Goal: Task Accomplishment & Management: Use online tool/utility

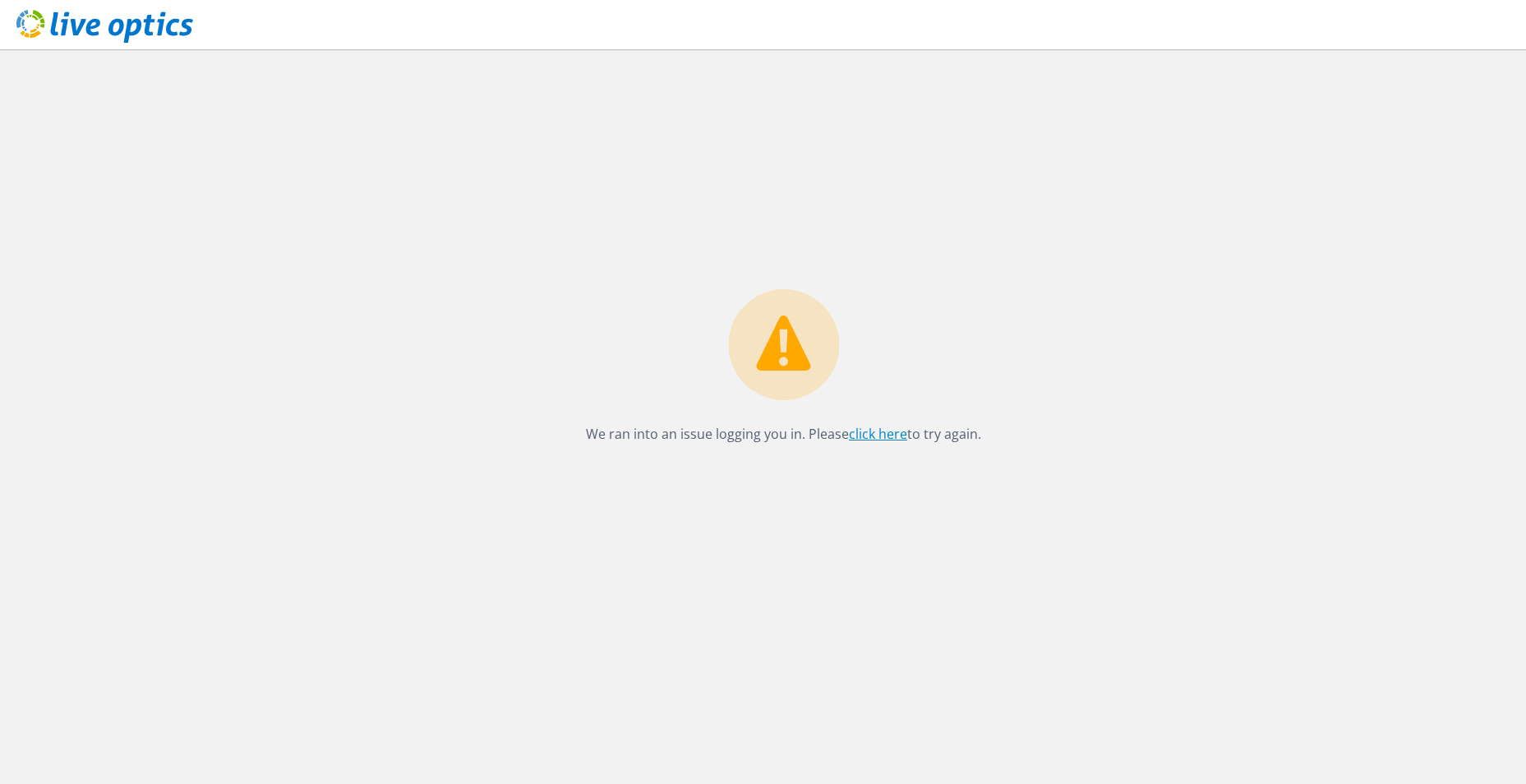
click at [889, 432] on link "click here" at bounding box center [878, 434] width 58 height 18
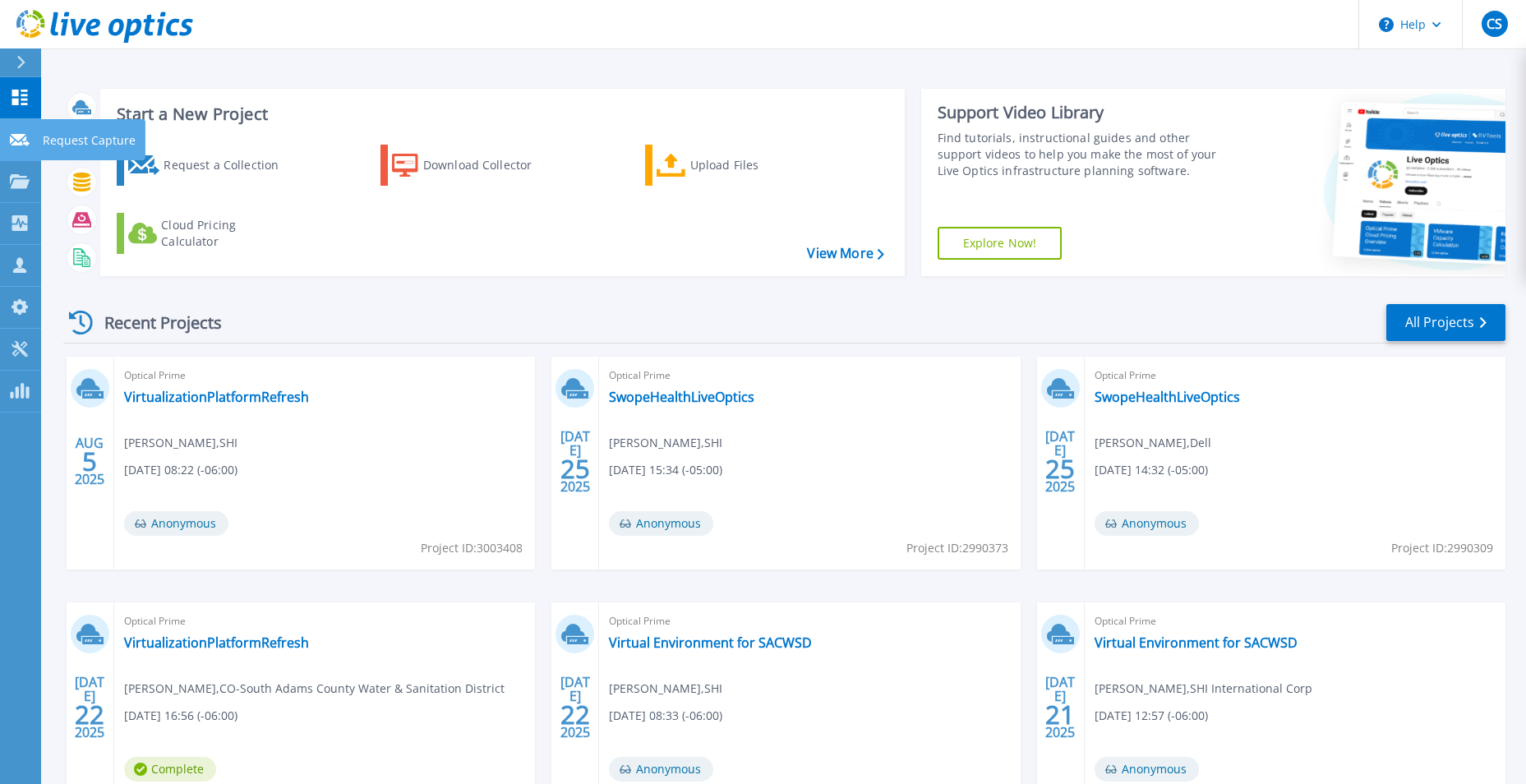
click at [90, 138] on p "Request Capture" at bounding box center [89, 141] width 93 height 43
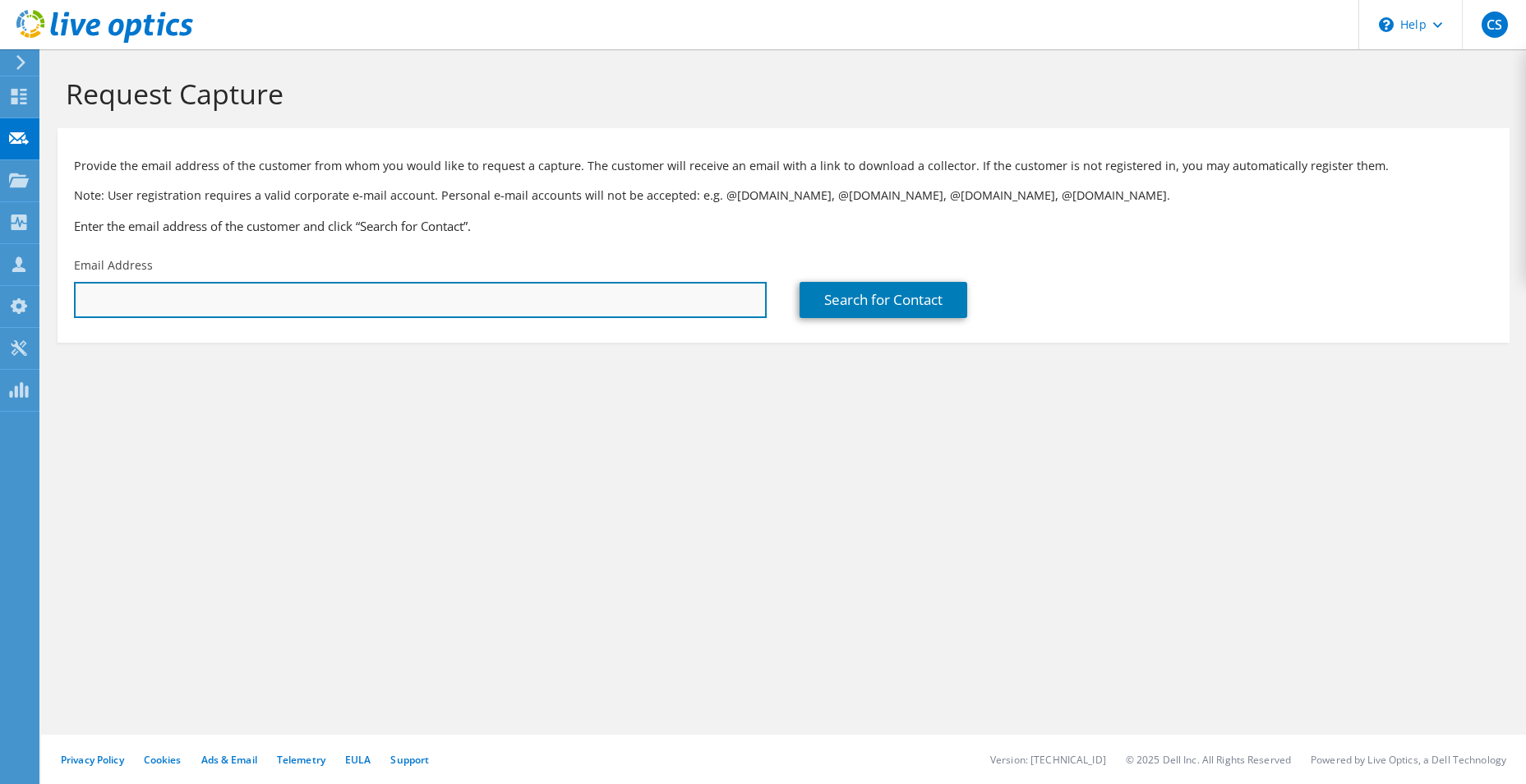
click at [254, 314] on input "text" at bounding box center [420, 300] width 693 height 36
type input "thaugen@olc.edu"
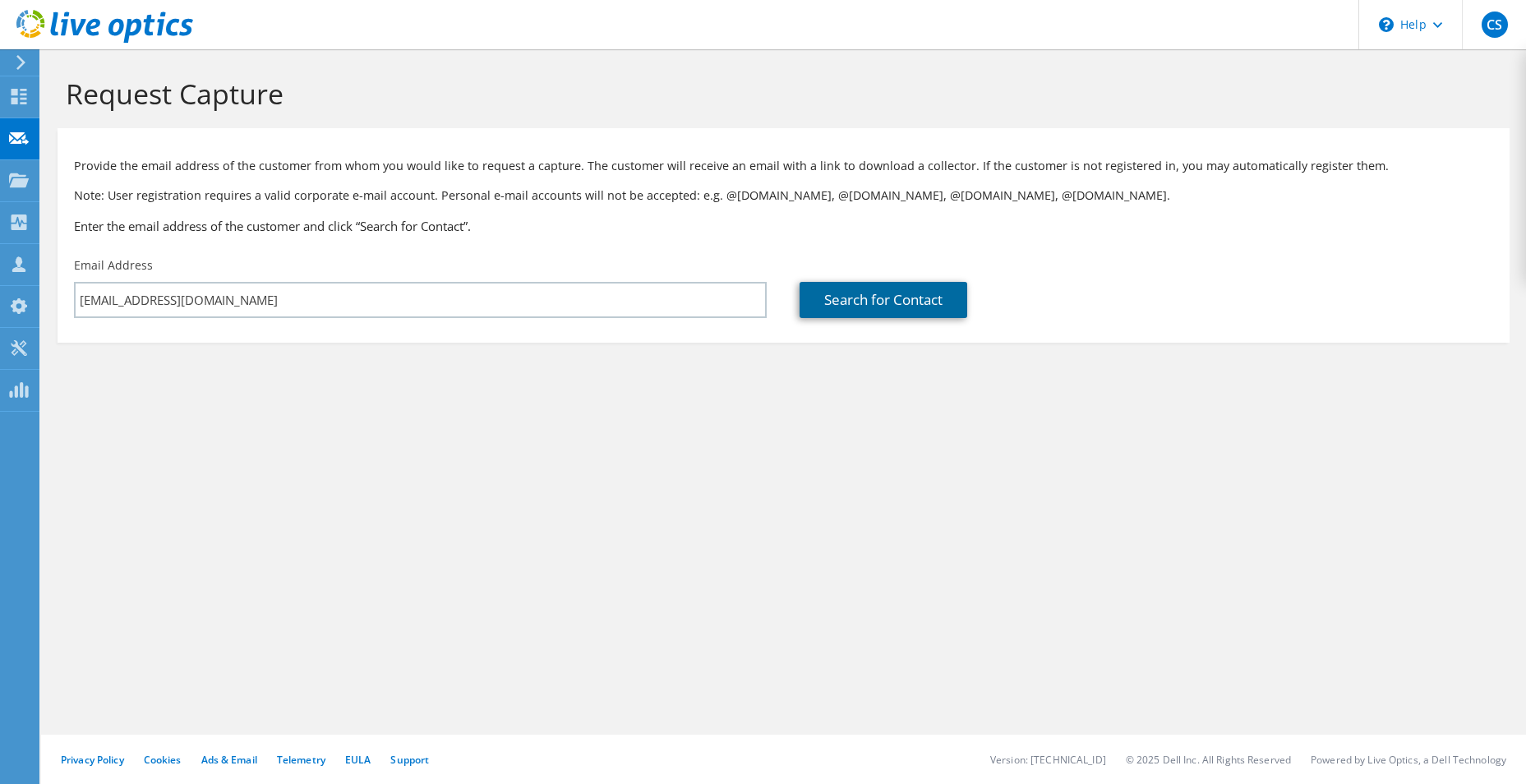
click at [839, 311] on link "Search for Contact" at bounding box center [884, 300] width 168 height 36
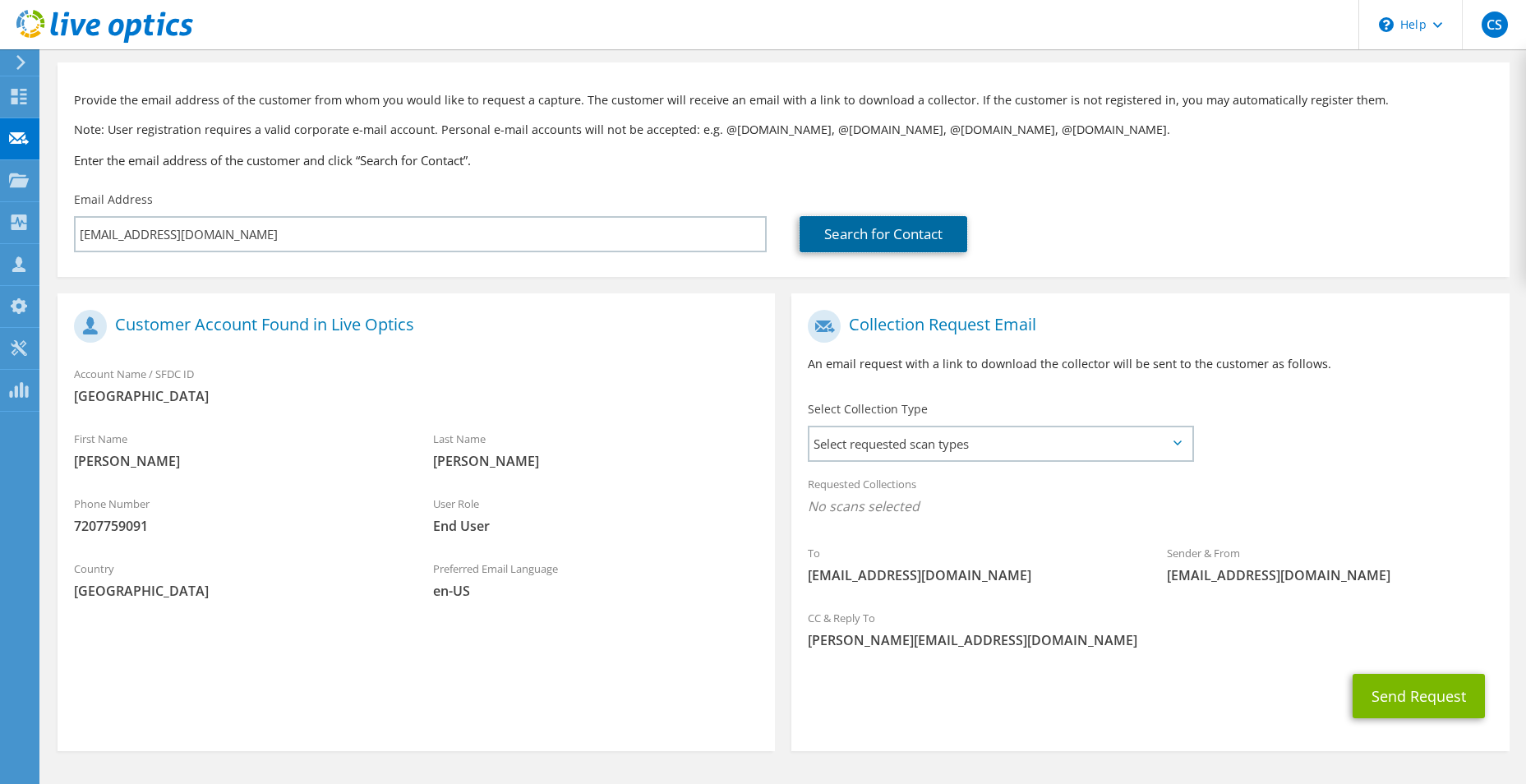
scroll to position [115, 0]
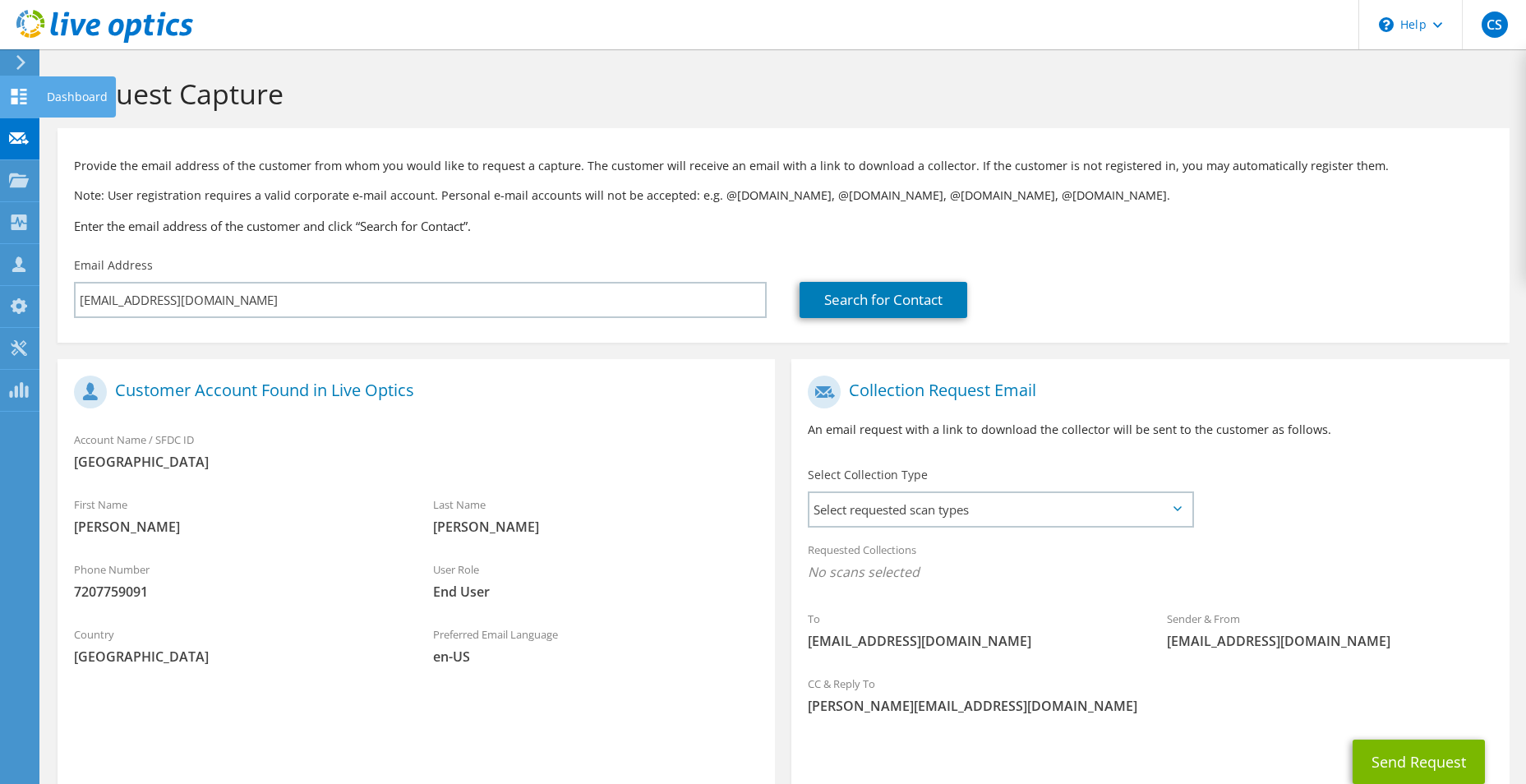
click at [16, 99] on use at bounding box center [19, 96] width 16 height 16
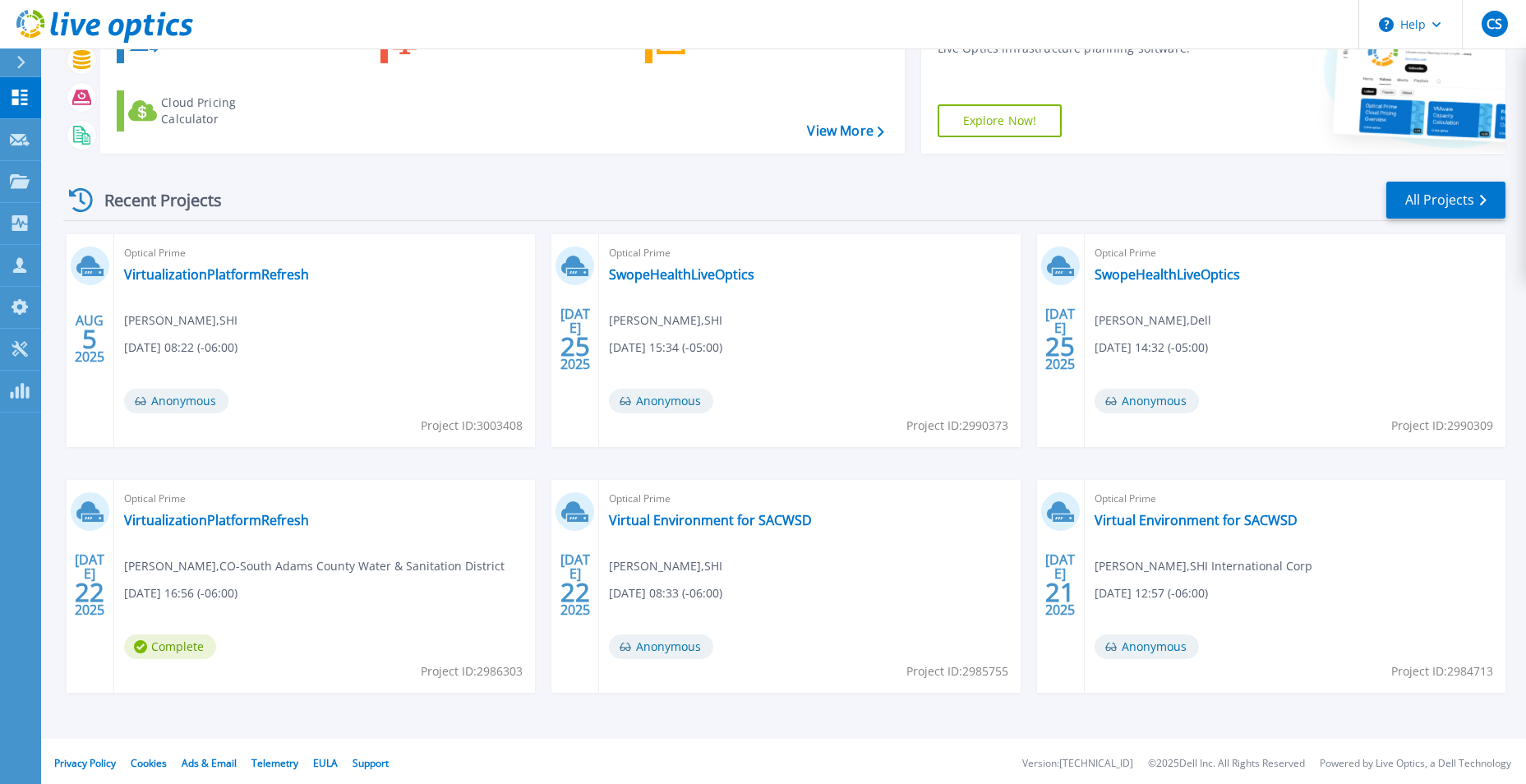
scroll to position [127, 0]
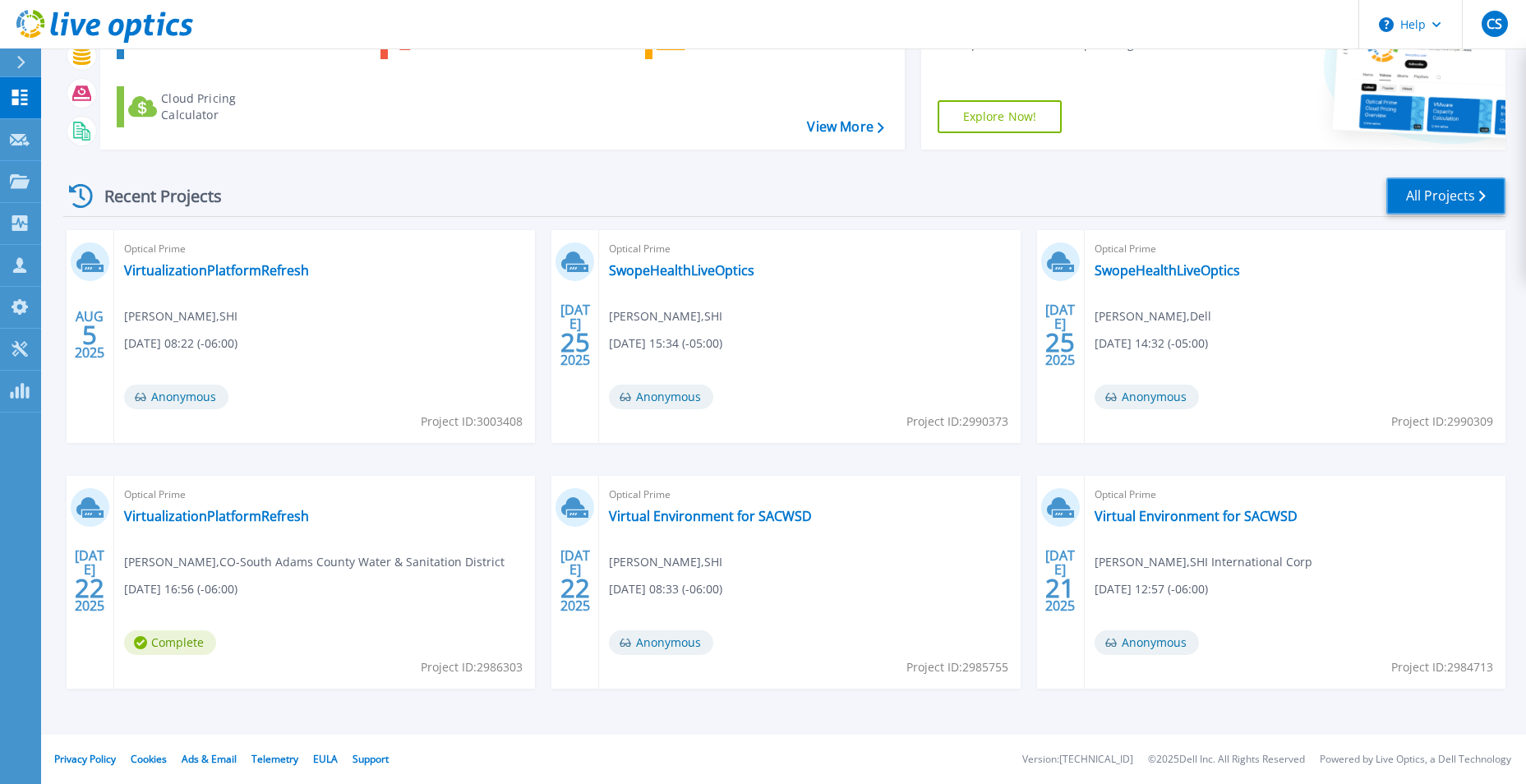
drag, startPoint x: 1416, startPoint y: 195, endPoint x: 1402, endPoint y: 210, distance: 20.5
click at [1414, 197] on link "All Projects" at bounding box center [1445, 195] width 119 height 37
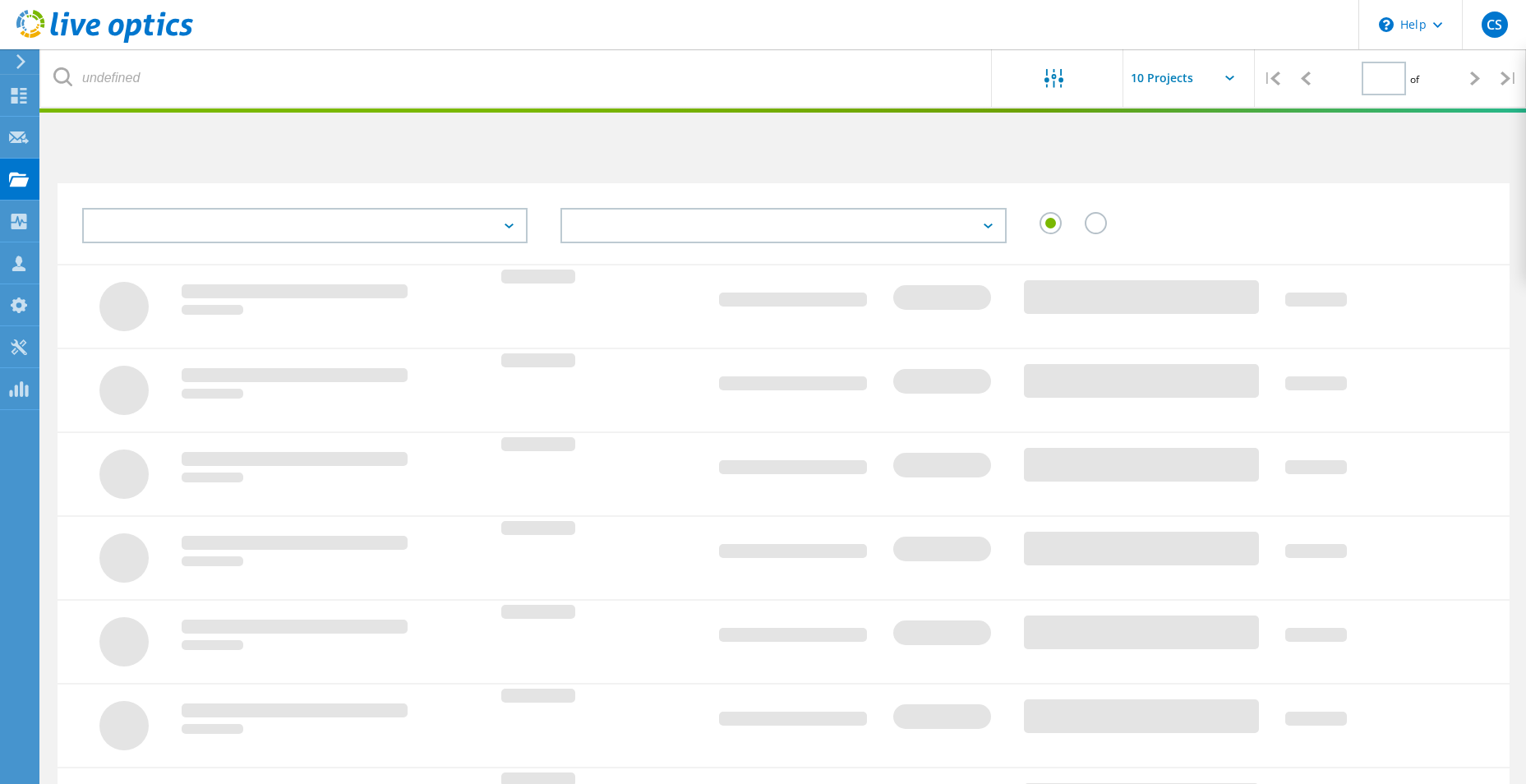
type input "1"
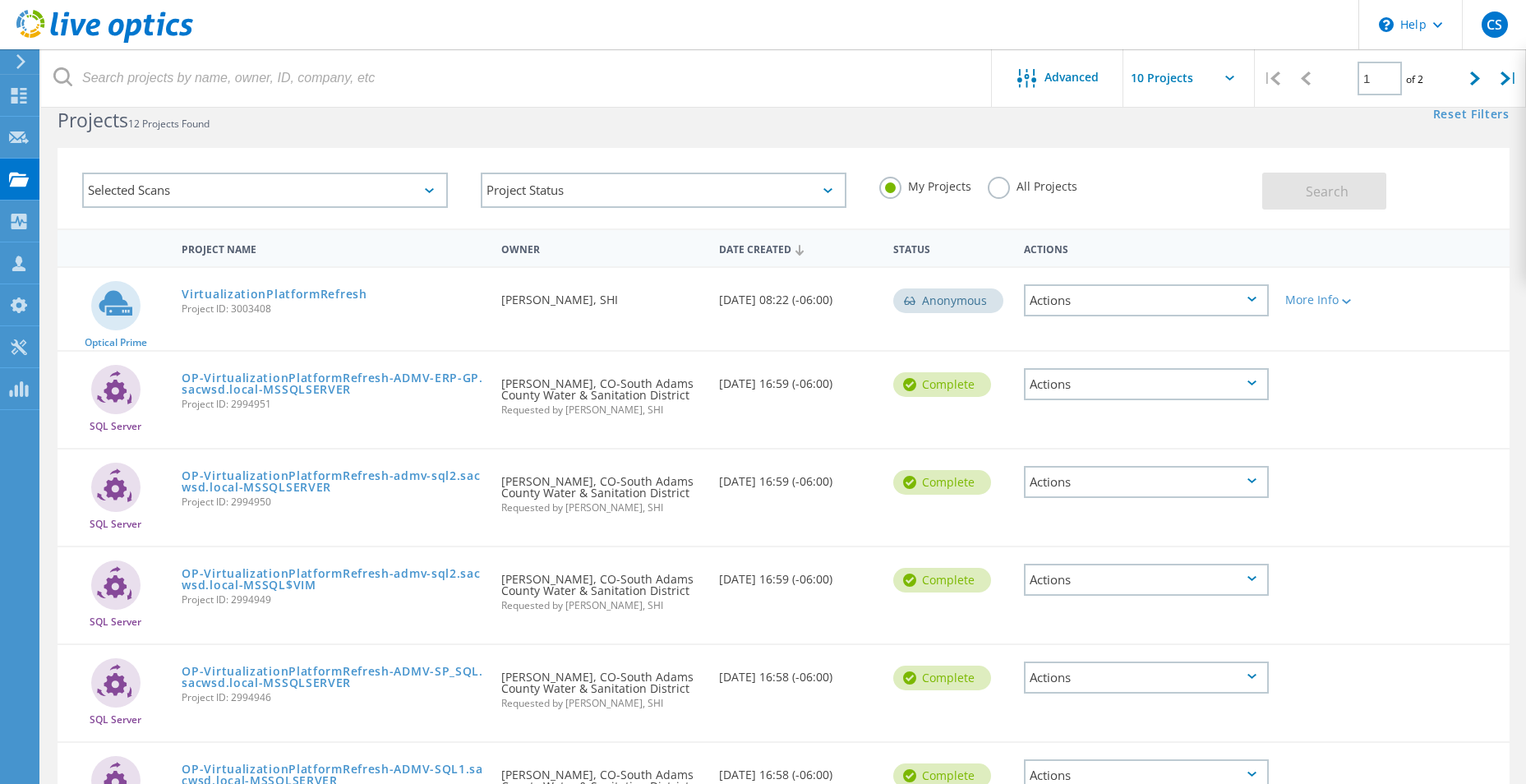
scroll to position [26, 0]
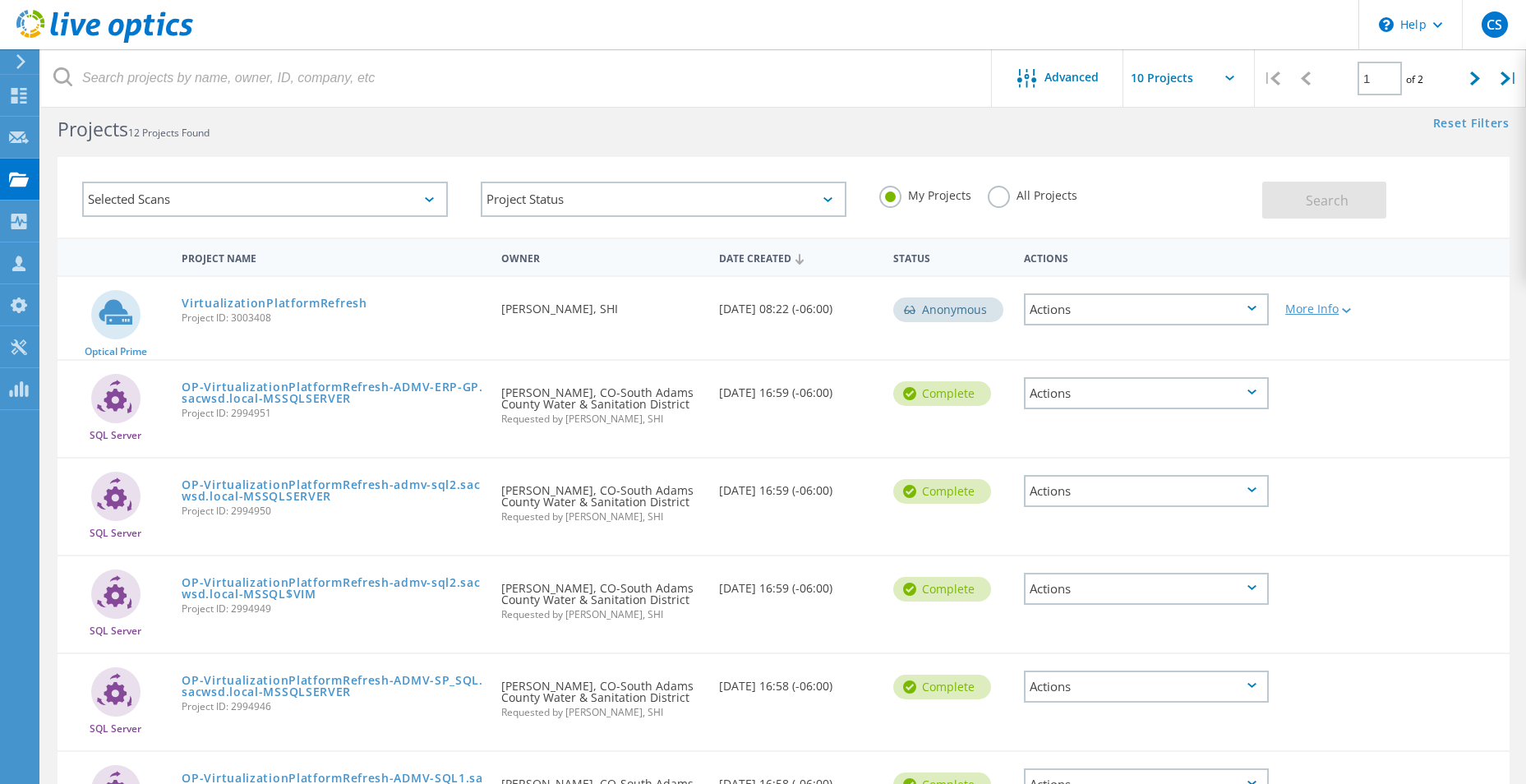
click at [1358, 306] on div "More Info" at bounding box center [1334, 309] width 100 height 12
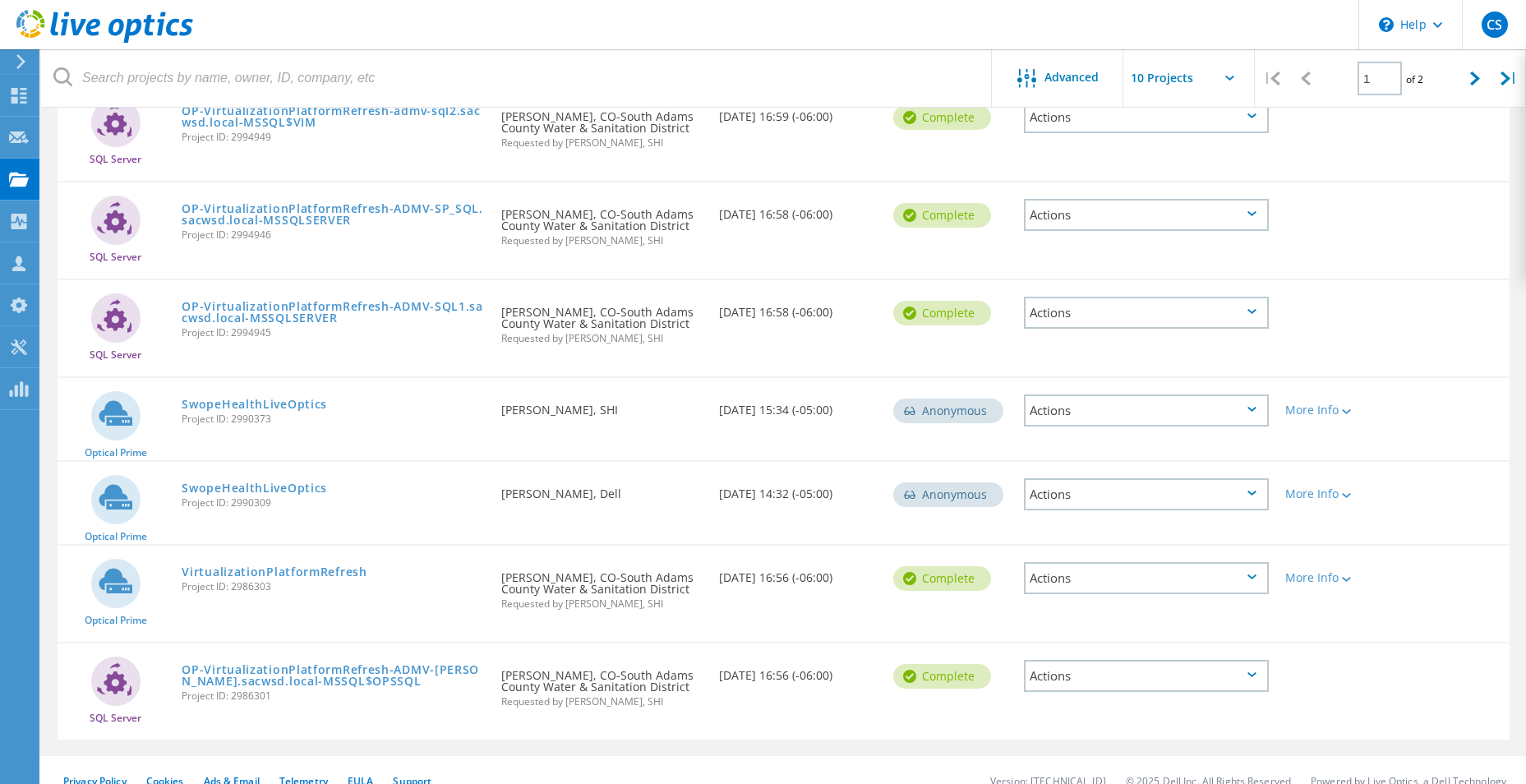
scroll to position [705, 0]
